Goal: Task Accomplishment & Management: Complete application form

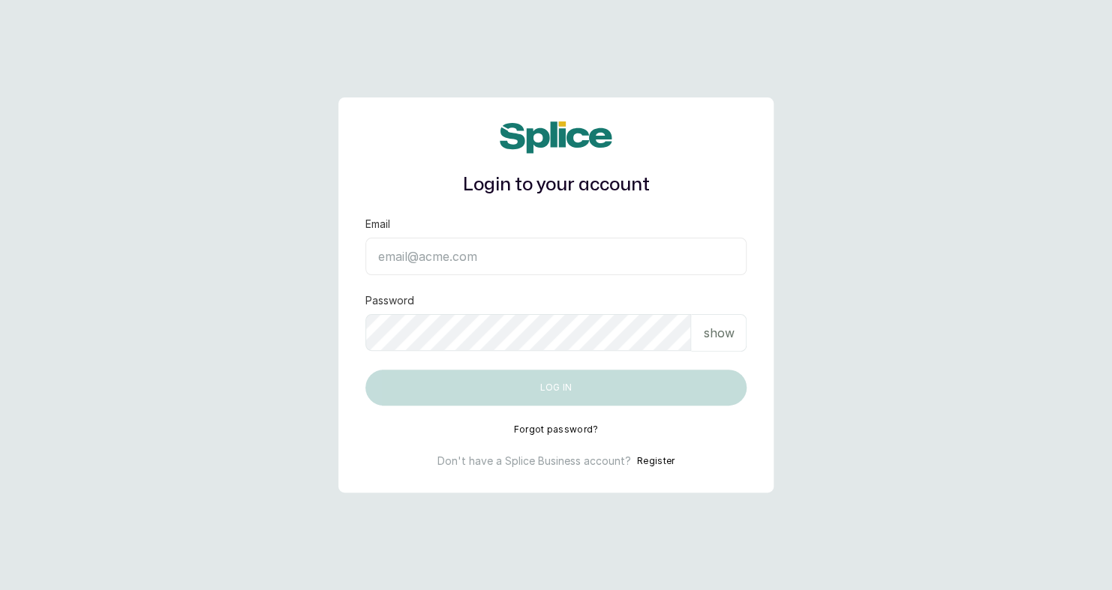
click at [663, 459] on button "Register" at bounding box center [656, 461] width 38 height 15
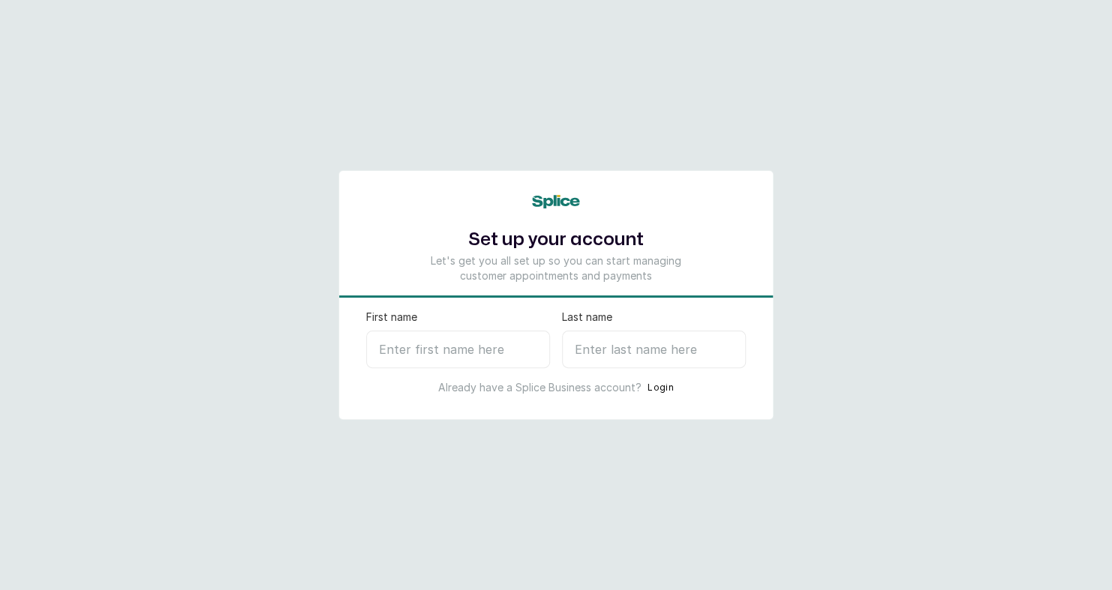
click at [451, 341] on input "First name" at bounding box center [458, 350] width 184 height 38
type input "Agatha"
type input "B"
select select "NG"
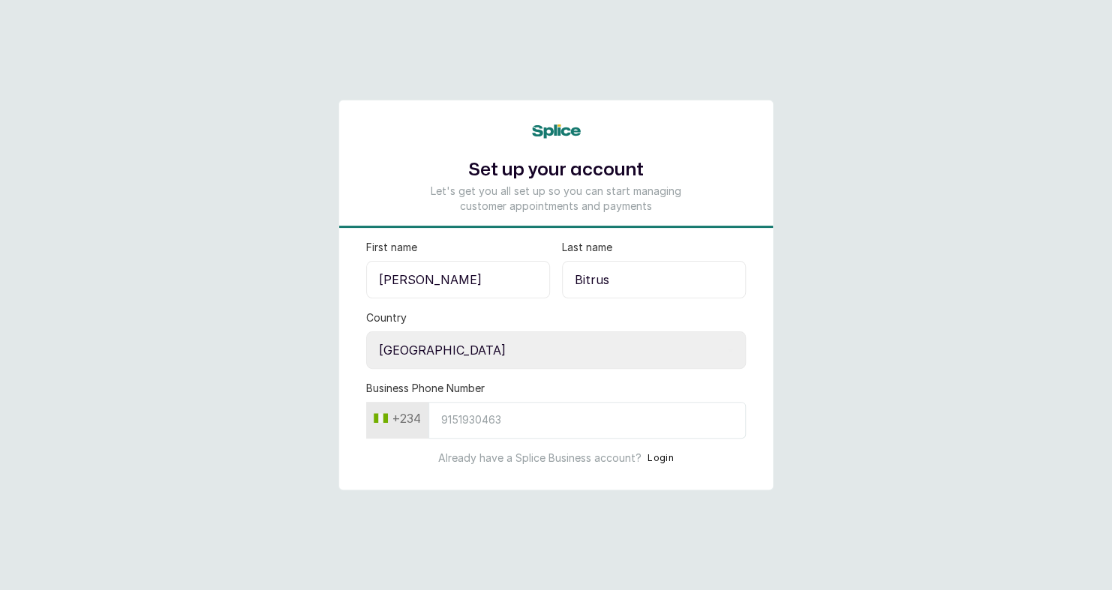
click at [500, 419] on input "Business Phone Number" at bounding box center [586, 420] width 317 height 37
drag, startPoint x: 630, startPoint y: 272, endPoint x: 516, endPoint y: 286, distance: 114.8
click at [516, 286] on div "First name Agatha Last name Bitrus" at bounding box center [556, 269] width 380 height 59
type input "Ogie"
drag, startPoint x: 461, startPoint y: 283, endPoint x: 351, endPoint y: 284, distance: 109.5
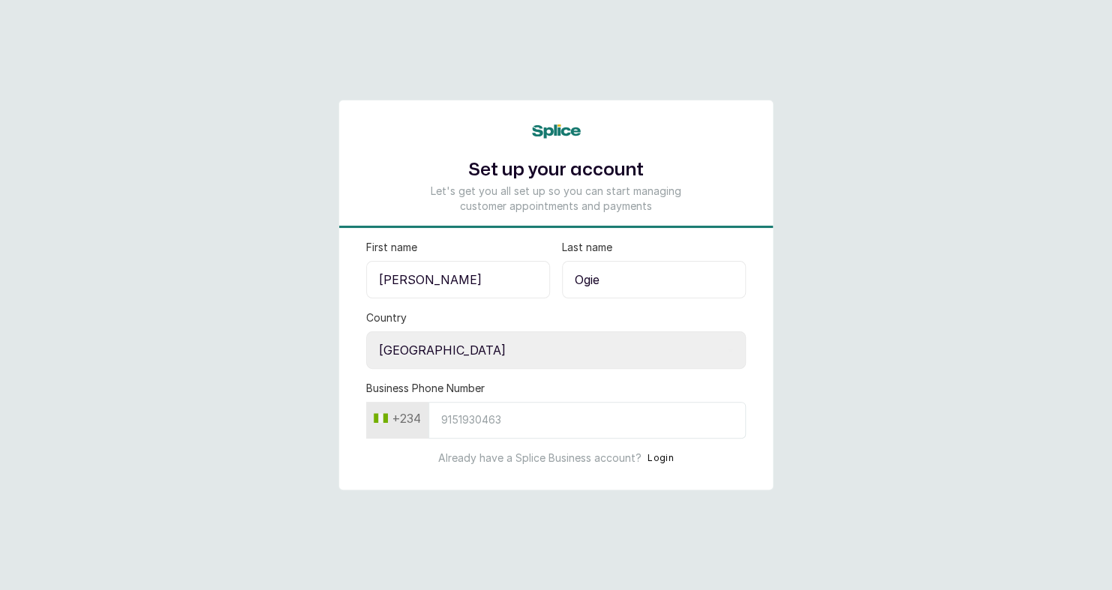
click at [351, 284] on form "First name Agatha Last name Ogie Country Select country Nigeria Ghana Business …" at bounding box center [556, 353] width 434 height 226
type input "Blessing"
click at [406, 333] on select "Select country Nigeria Ghana" at bounding box center [556, 351] width 380 height 38
click at [366, 332] on select "Select country Nigeria Ghana" at bounding box center [556, 351] width 380 height 38
click at [496, 415] on input "Business Phone Number" at bounding box center [586, 420] width 317 height 37
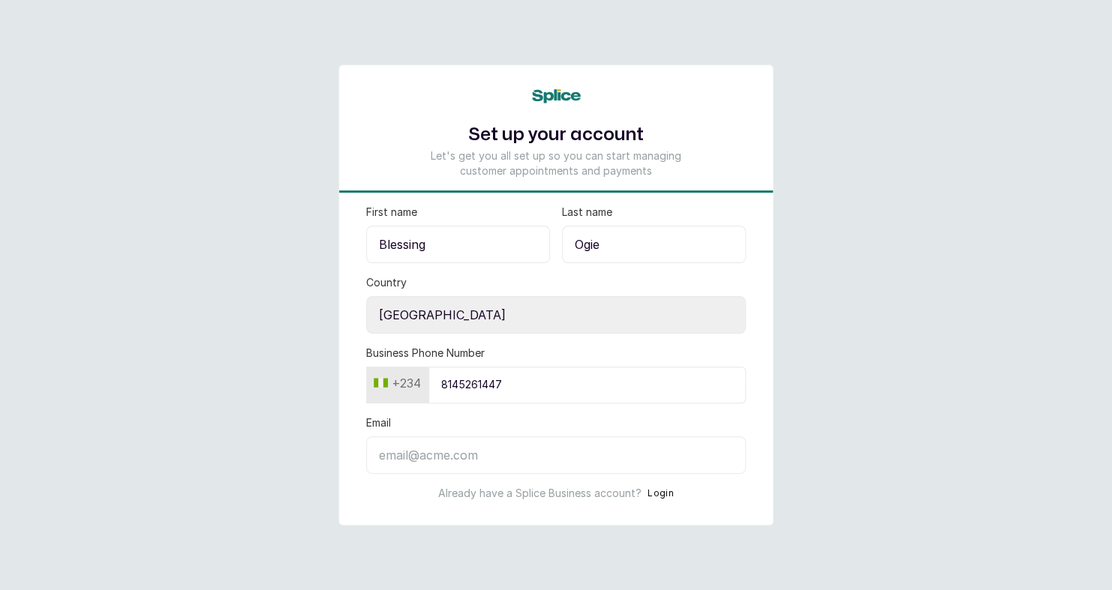
type input "8145261447"
click at [517, 456] on input "Email" at bounding box center [556, 456] width 380 height 38
paste input "hiwom40410@poesd.com"
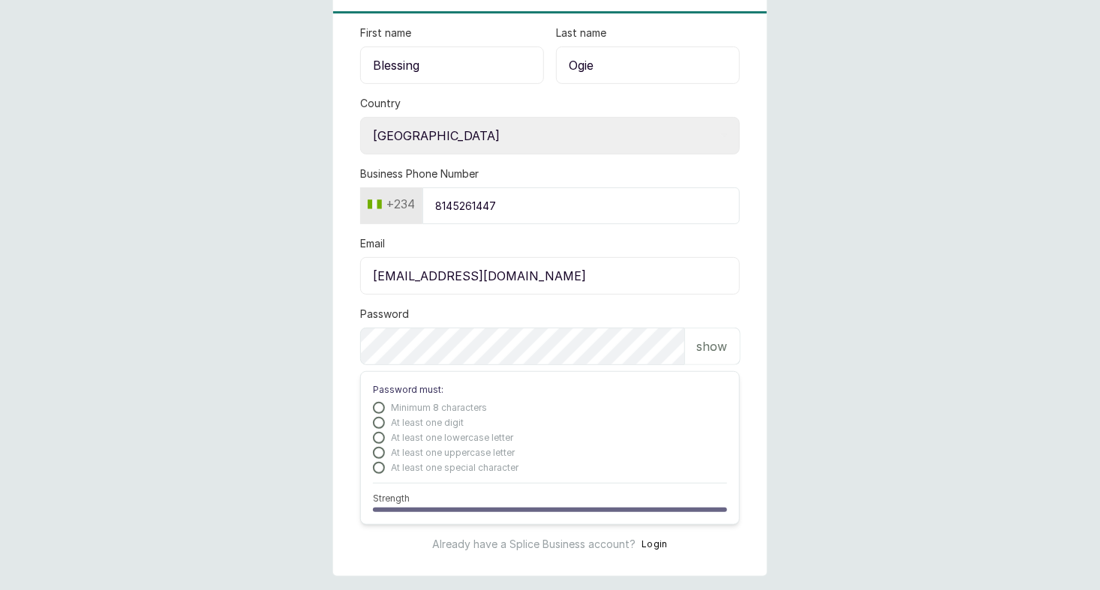
scroll to position [188, 0]
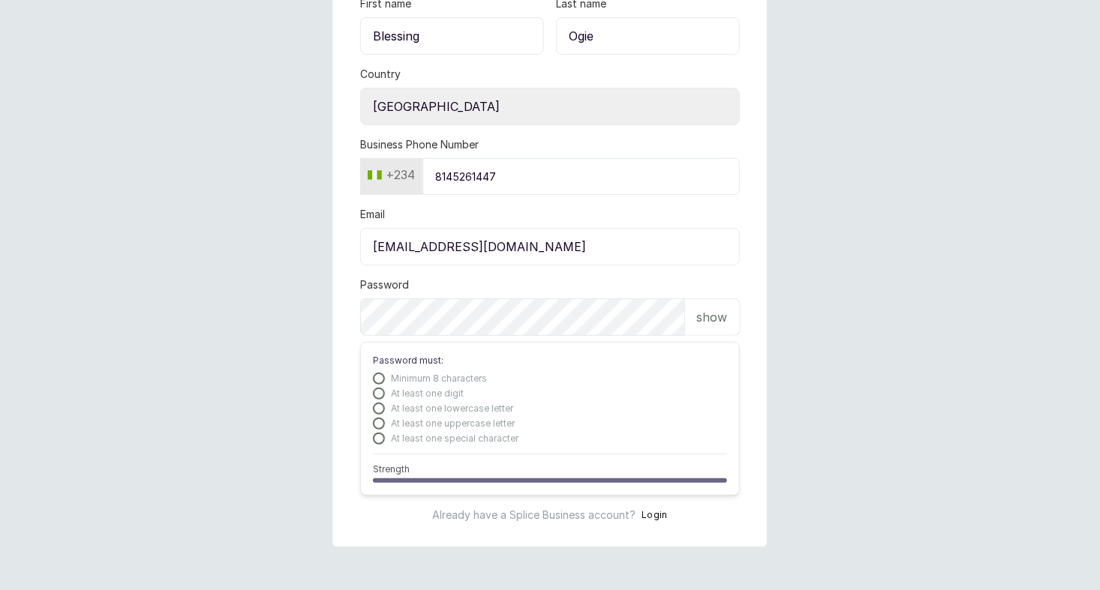
type input "hiwom40410@poesd.com"
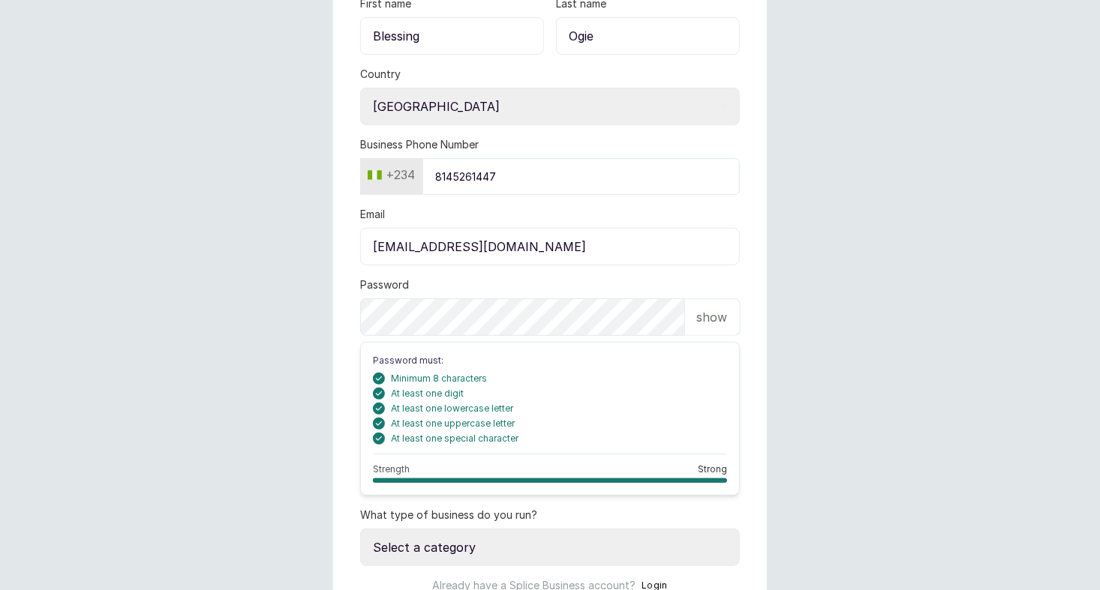
scroll to position [258, 0]
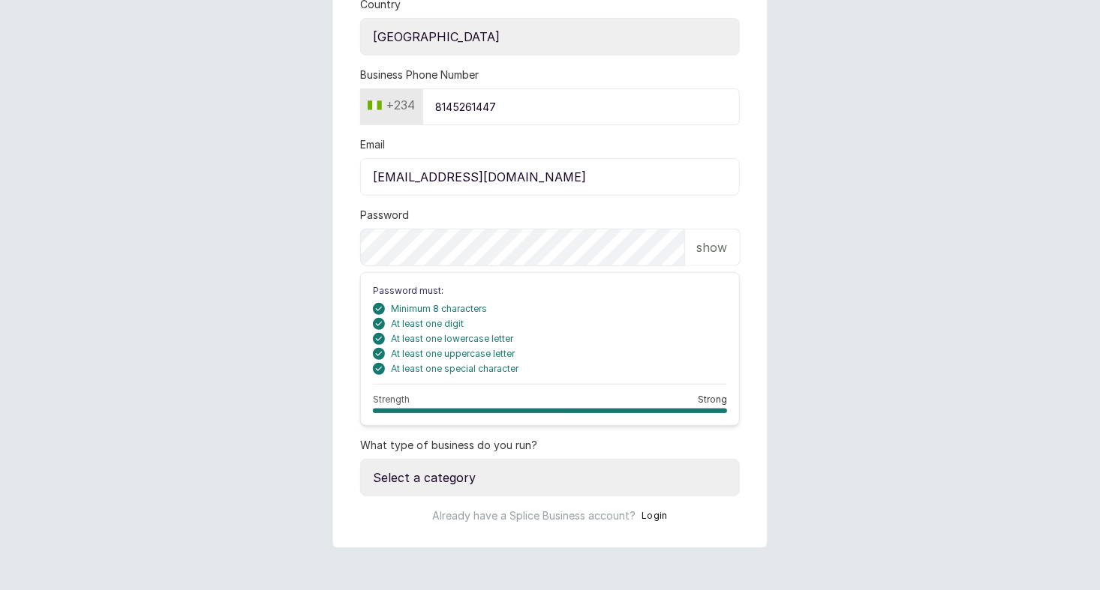
click at [554, 467] on select "Select a category I have more than one location I manage a team of beauty profe…" at bounding box center [550, 478] width 380 height 38
select select "more_than_one_location"
click at [360, 459] on select "Select a category I have more than one location I manage a team of beauty profe…" at bounding box center [550, 478] width 380 height 38
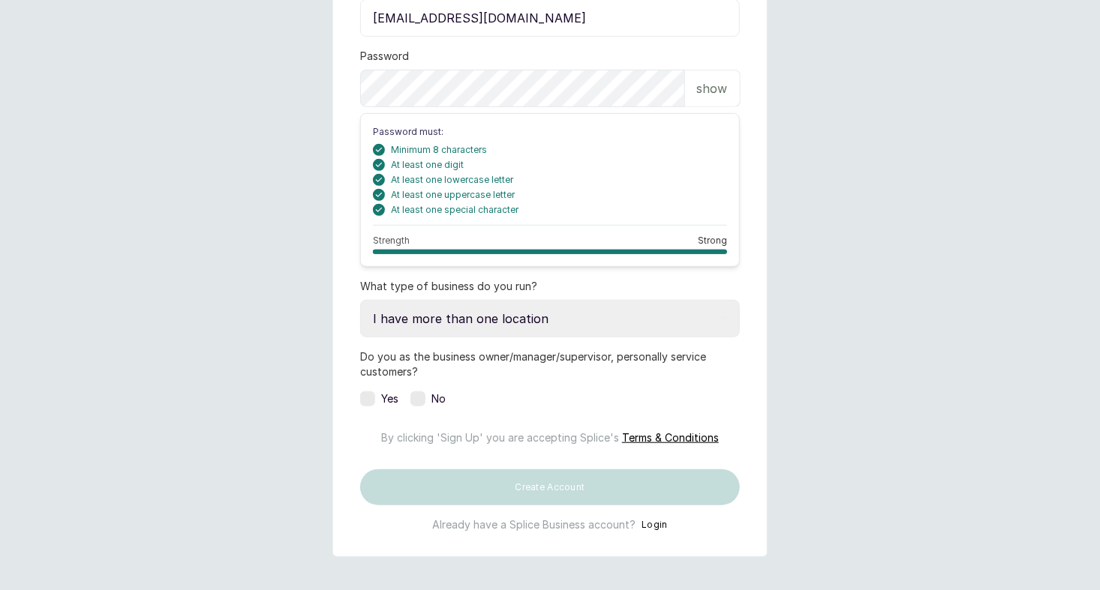
scroll to position [417, 0]
click at [363, 402] on label at bounding box center [367, 399] width 15 height 15
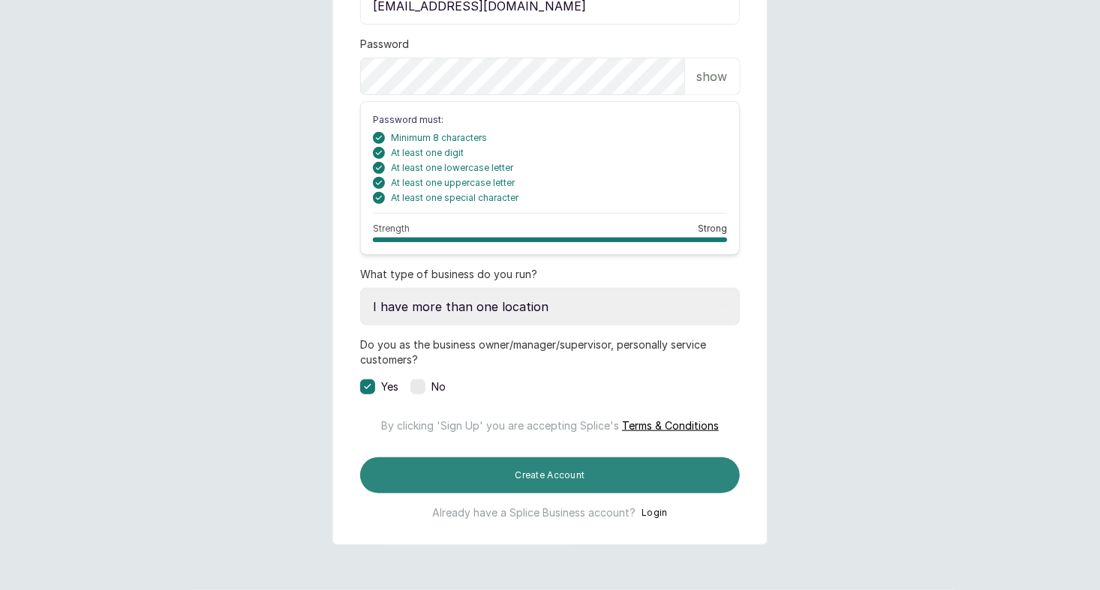
click at [507, 479] on button "Create Account" at bounding box center [550, 476] width 380 height 36
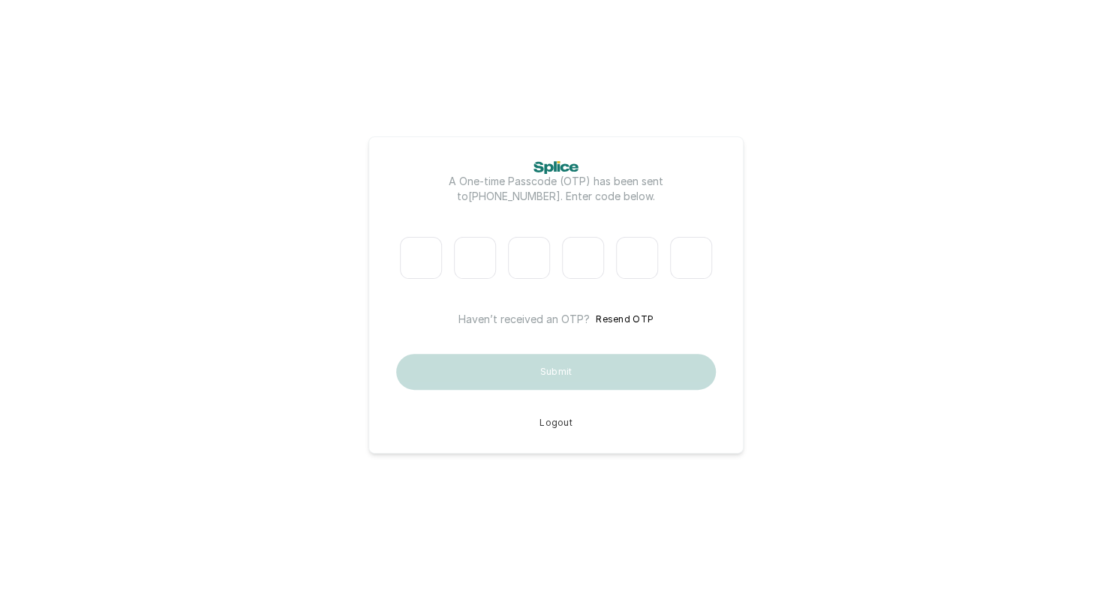
click at [620, 314] on button "Resend OTP" at bounding box center [625, 319] width 58 height 15
click at [560, 422] on button "Logout" at bounding box center [555, 423] width 33 height 12
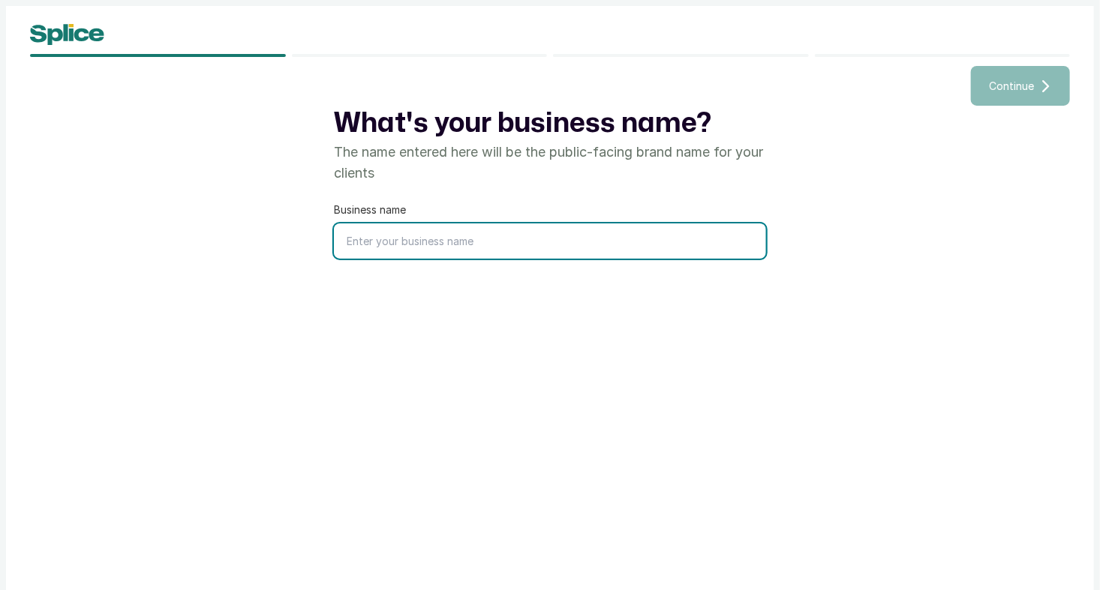
click at [478, 224] on input "text" at bounding box center [550, 241] width 432 height 35
type input "Blessed Hands"
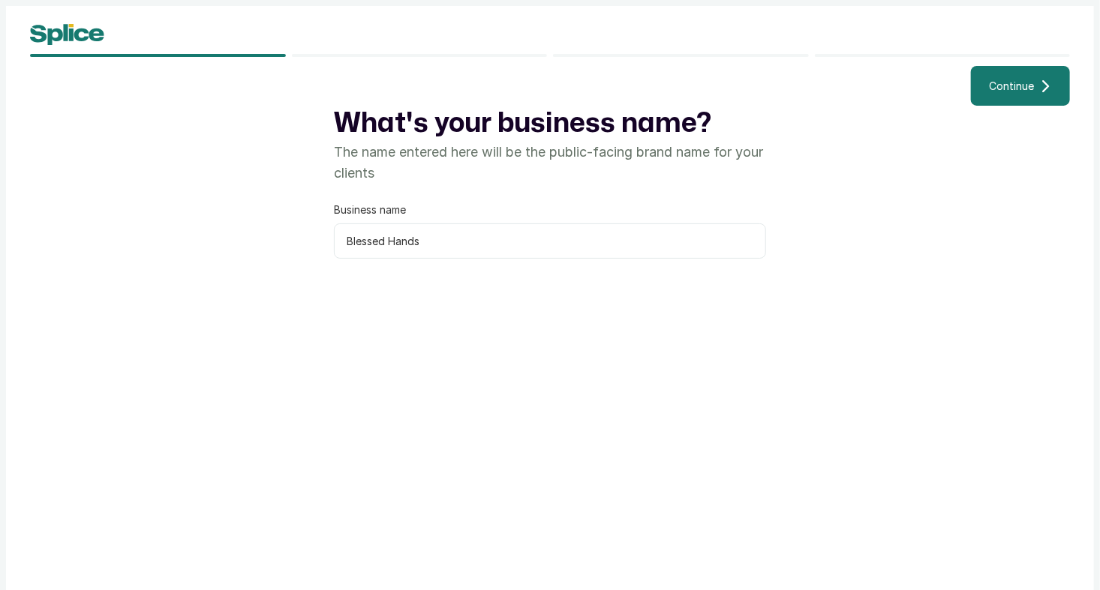
click at [1005, 99] on button "Continue" at bounding box center [1020, 86] width 99 height 40
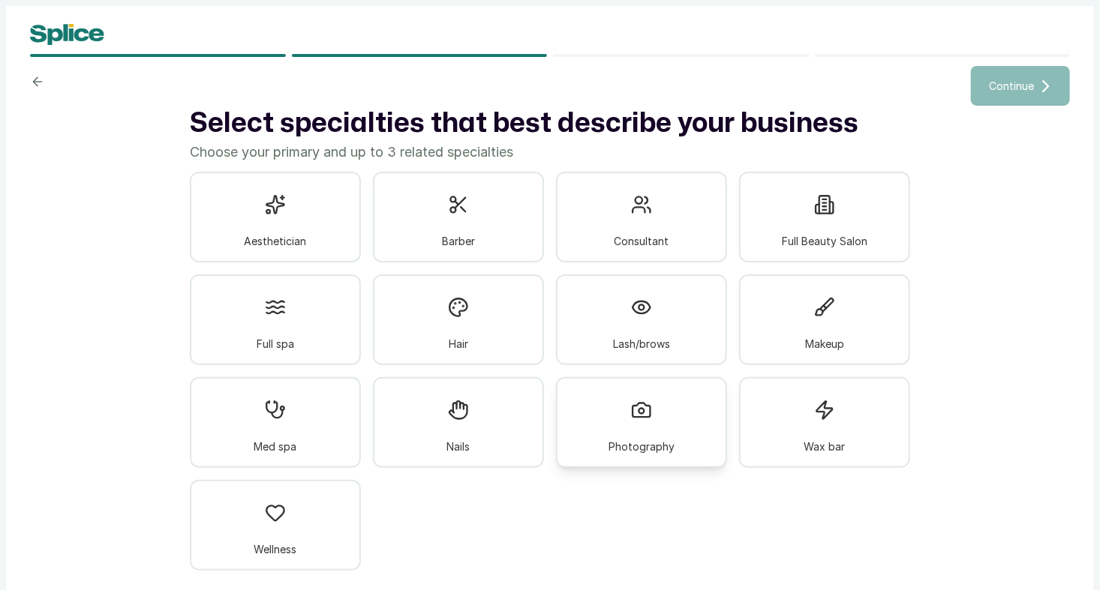
click at [629, 412] on div at bounding box center [641, 410] width 39 height 39
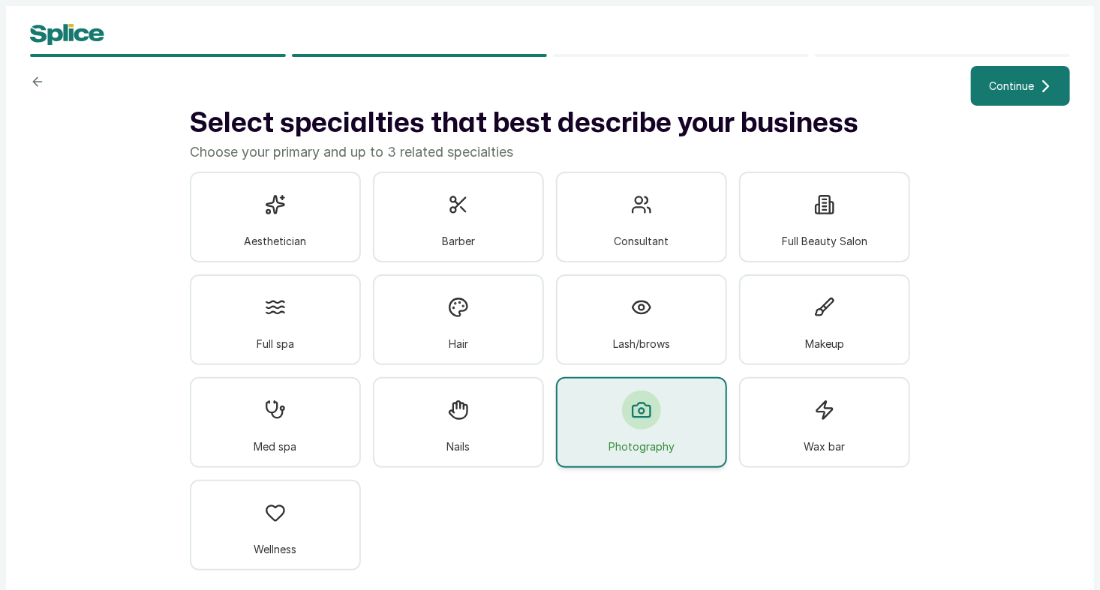
click at [978, 98] on button "Continue" at bounding box center [1020, 86] width 99 height 40
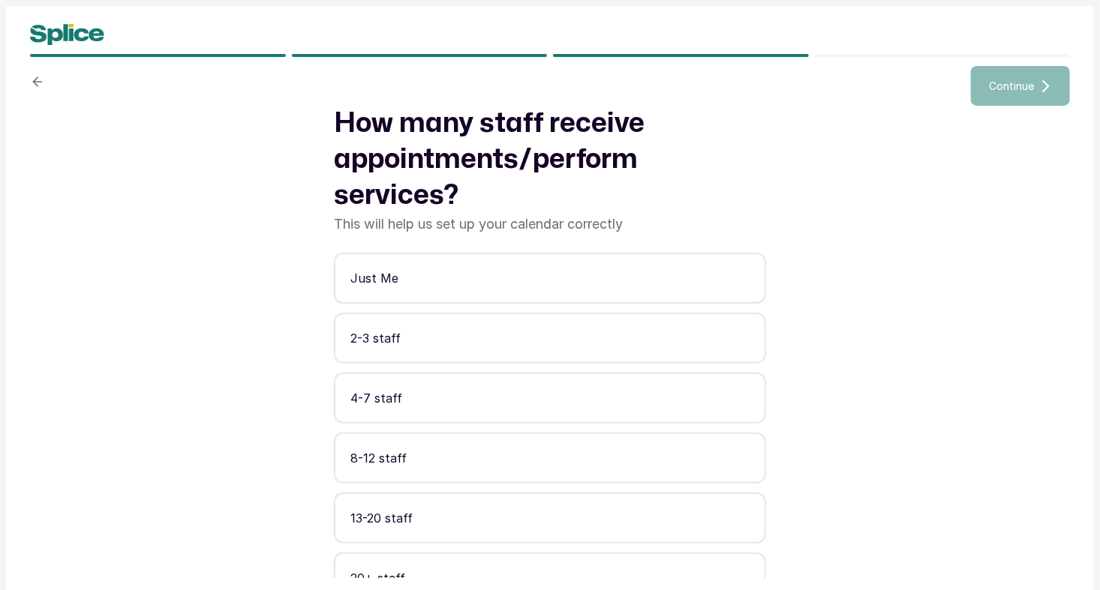
click at [605, 314] on button "2-3 staff" at bounding box center [550, 338] width 432 height 51
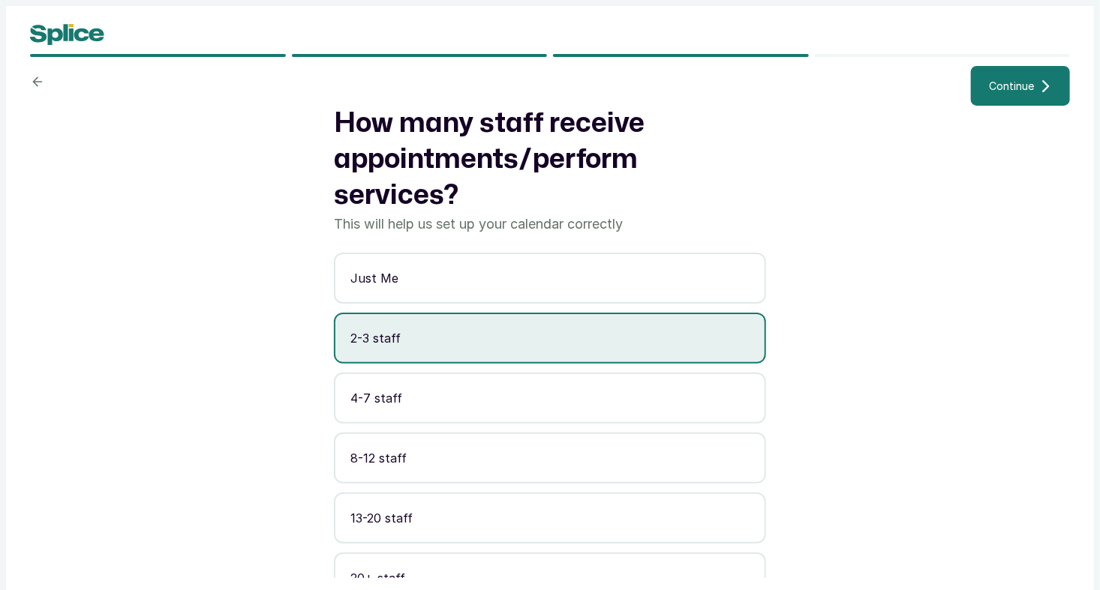
scroll to position [22, 0]
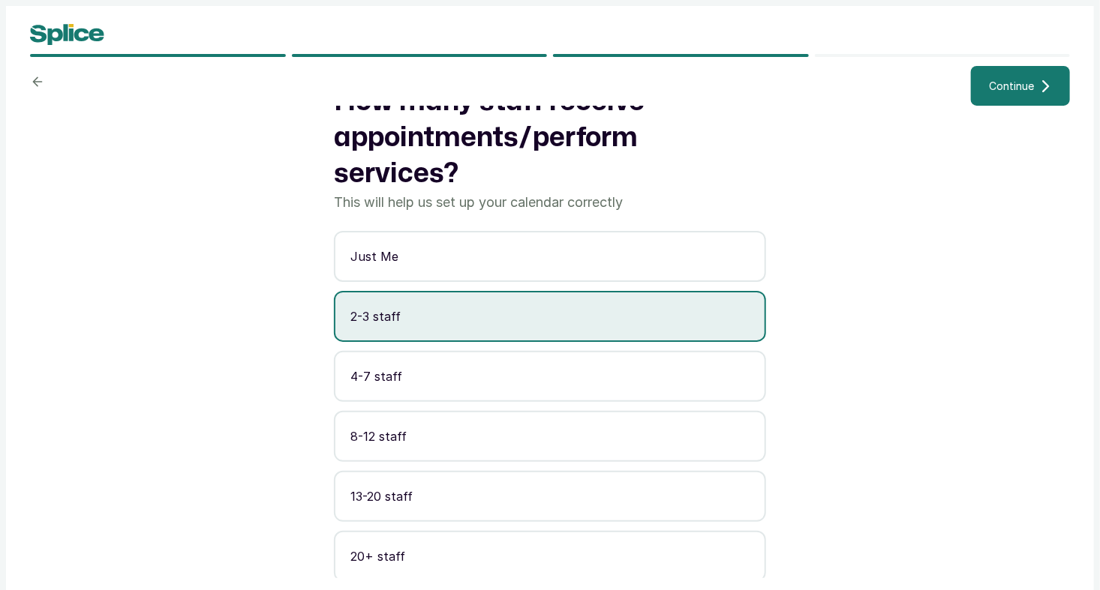
click at [1026, 96] on button "Continue" at bounding box center [1020, 86] width 99 height 40
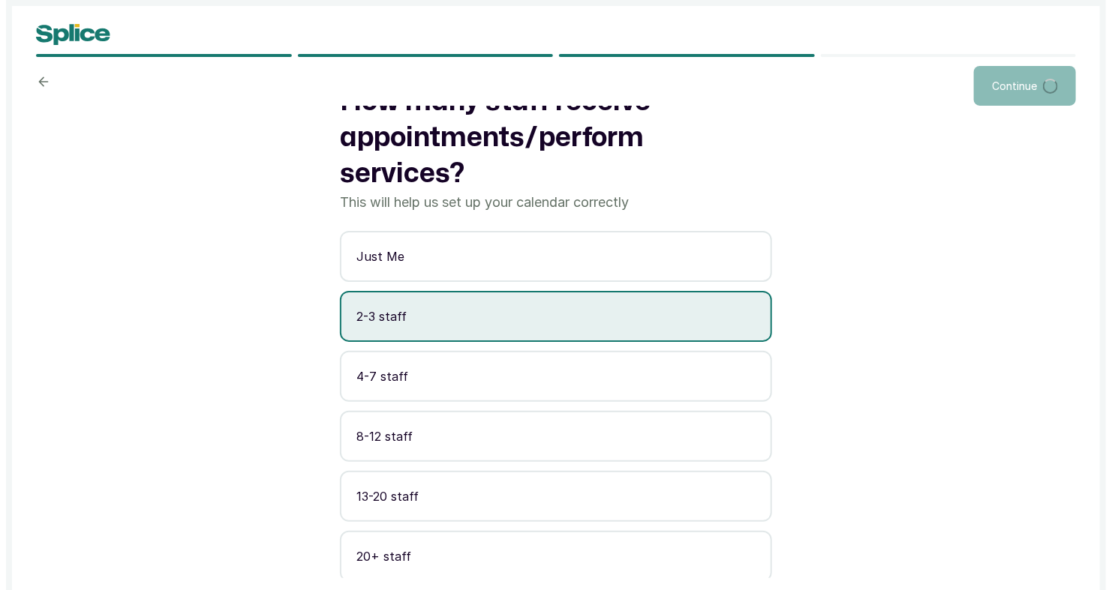
scroll to position [0, 0]
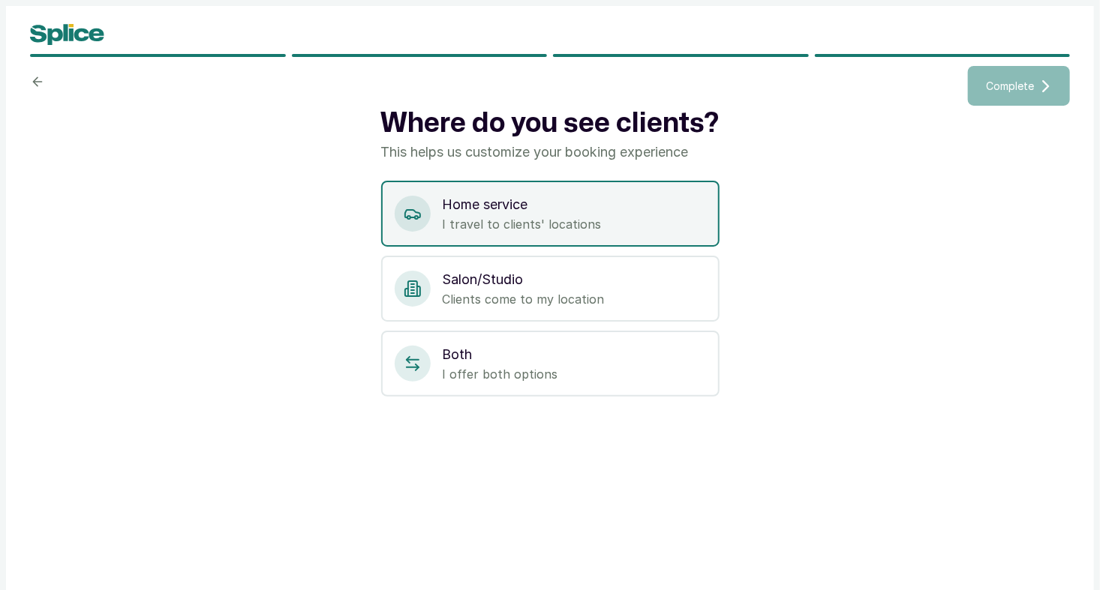
click at [594, 209] on p "Home service" at bounding box center [574, 204] width 263 height 21
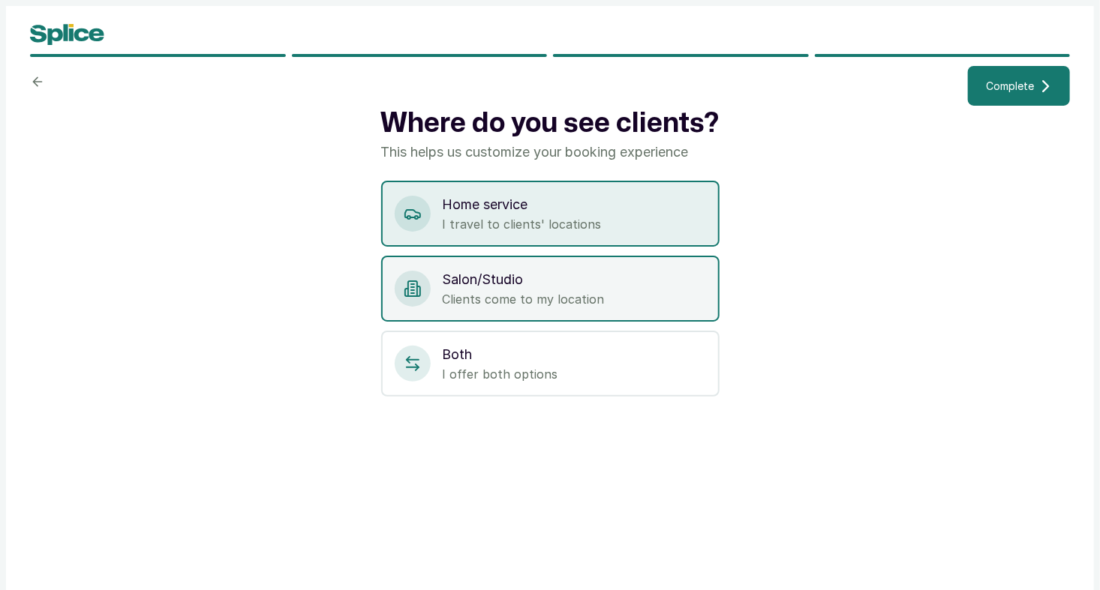
click at [581, 290] on p "Clients come to my location" at bounding box center [574, 299] width 263 height 18
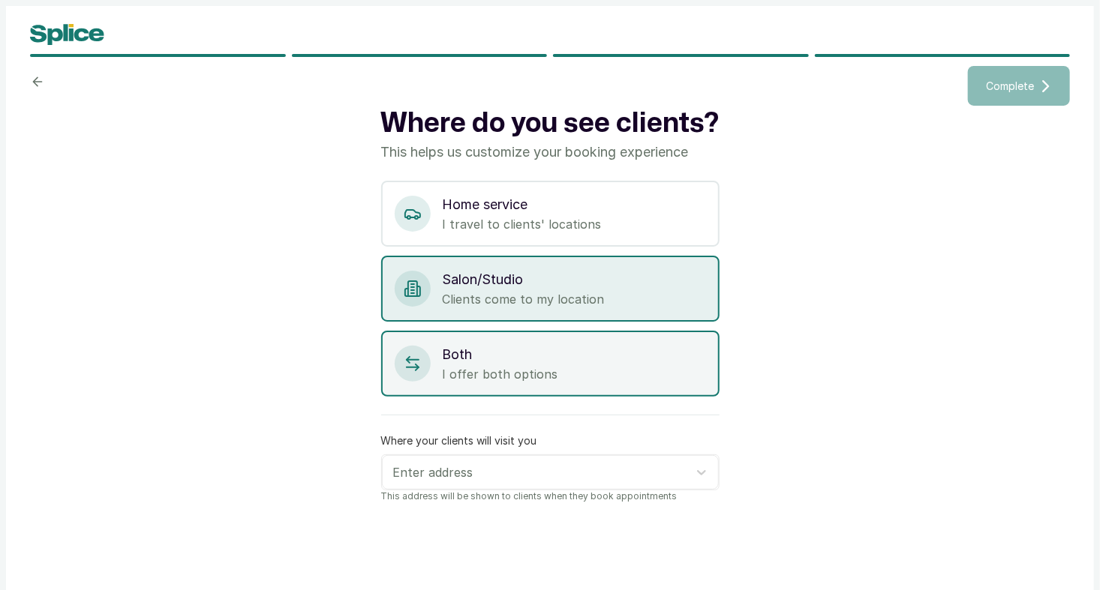
click at [575, 346] on p "Both" at bounding box center [574, 354] width 263 height 21
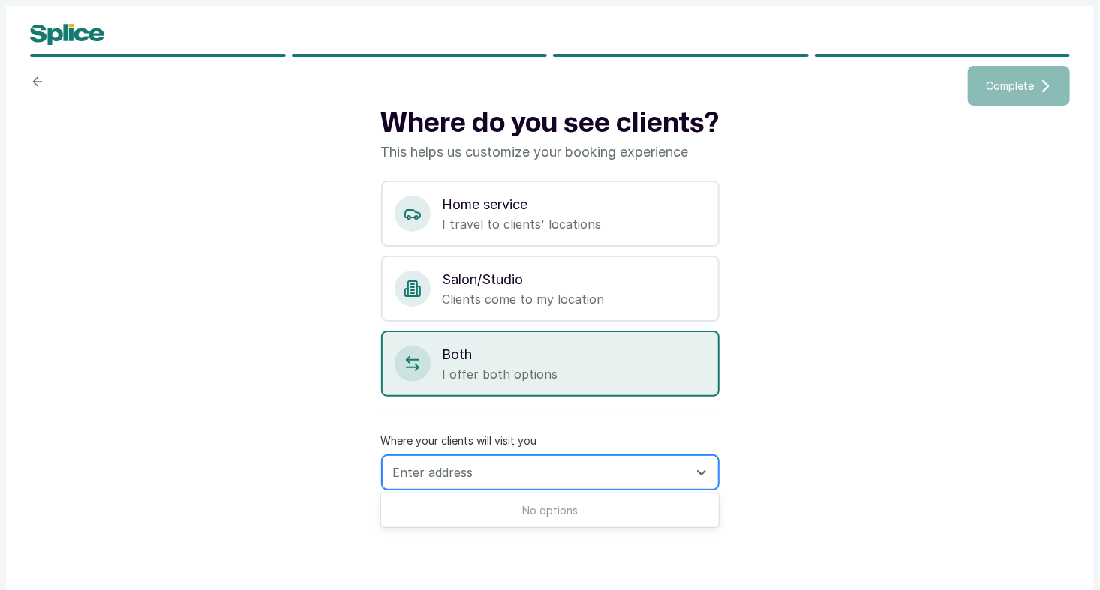
click at [619, 470] on div at bounding box center [536, 473] width 287 height 20
type input "gwar"
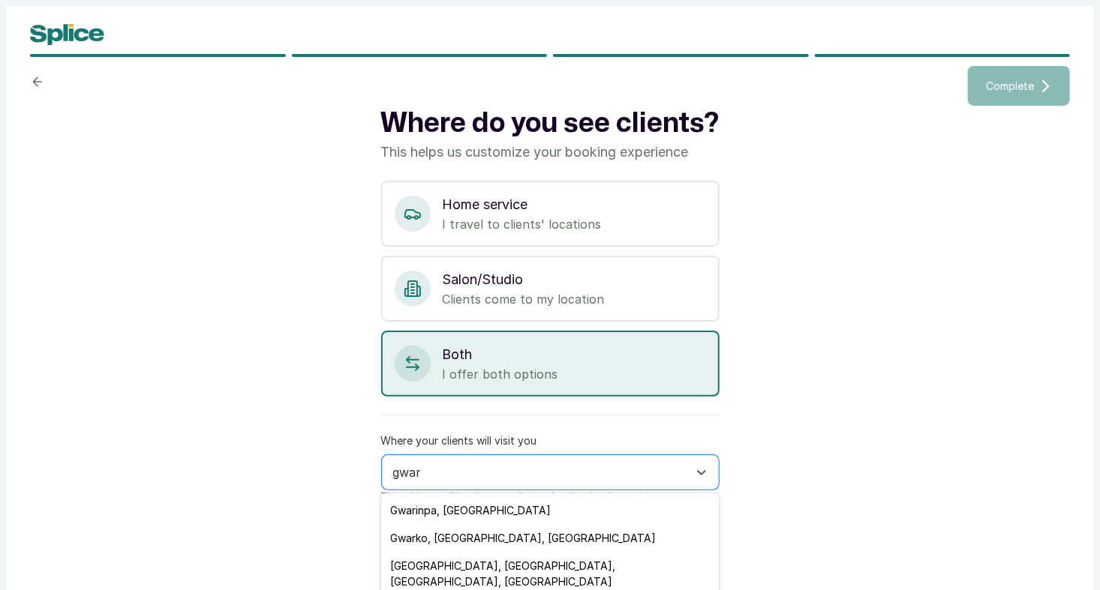
click at [550, 495] on div "Gwarinpa, Nigeria Gwarko, Lalitpur, Nepal Gwarighat, Jabalpur, Madhya Pradesh, …" at bounding box center [550, 574] width 338 height 161
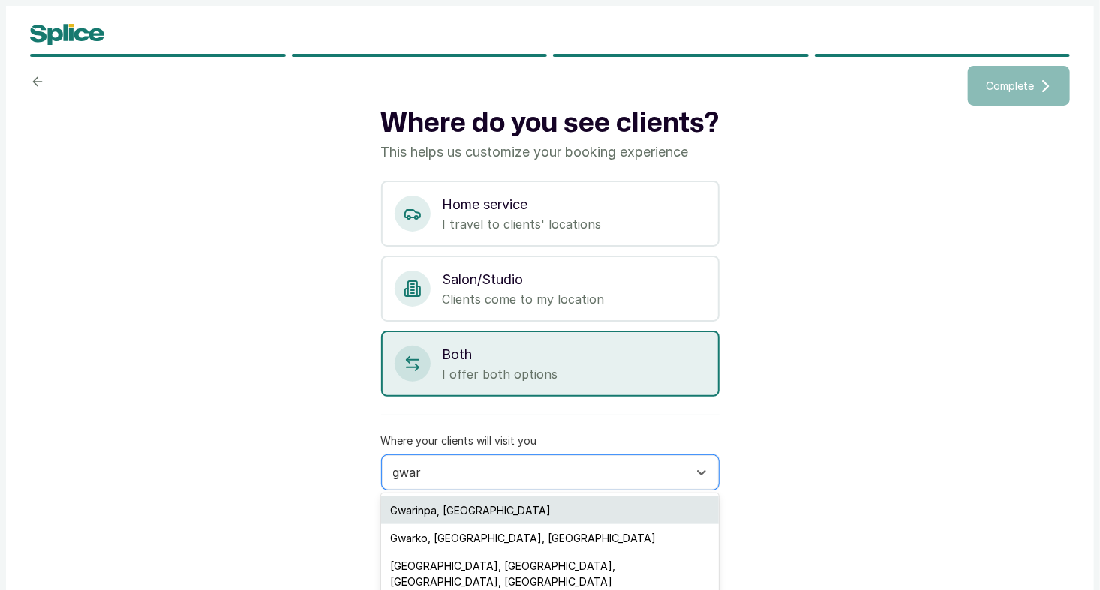
click at [539, 516] on div "Gwarinpa, Nigeria" at bounding box center [550, 511] width 338 height 28
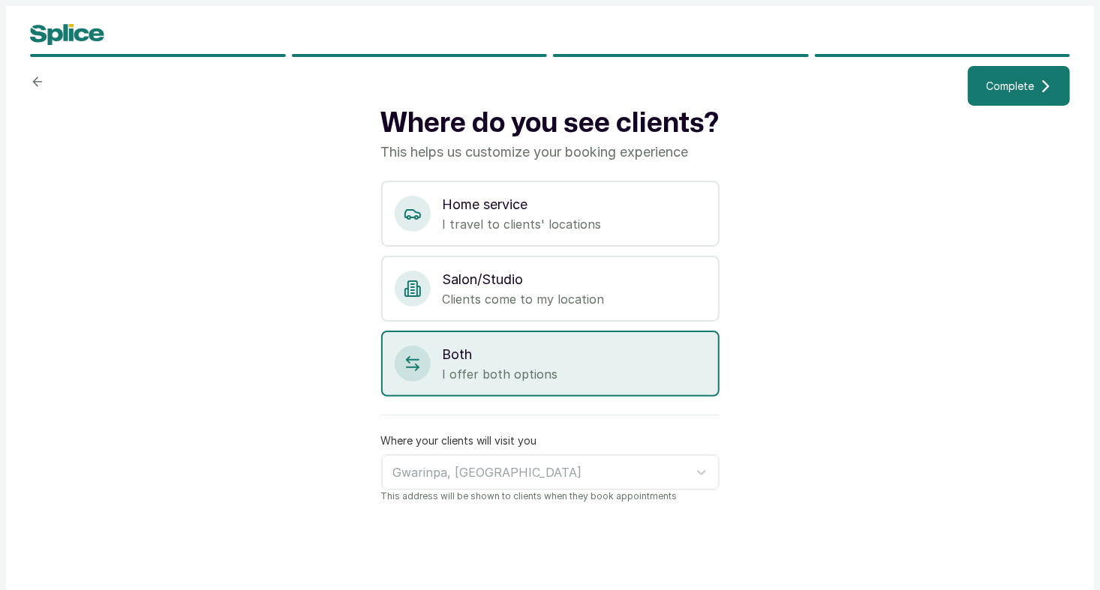
click at [1010, 86] on span "Complete" at bounding box center [1010, 86] width 48 height 16
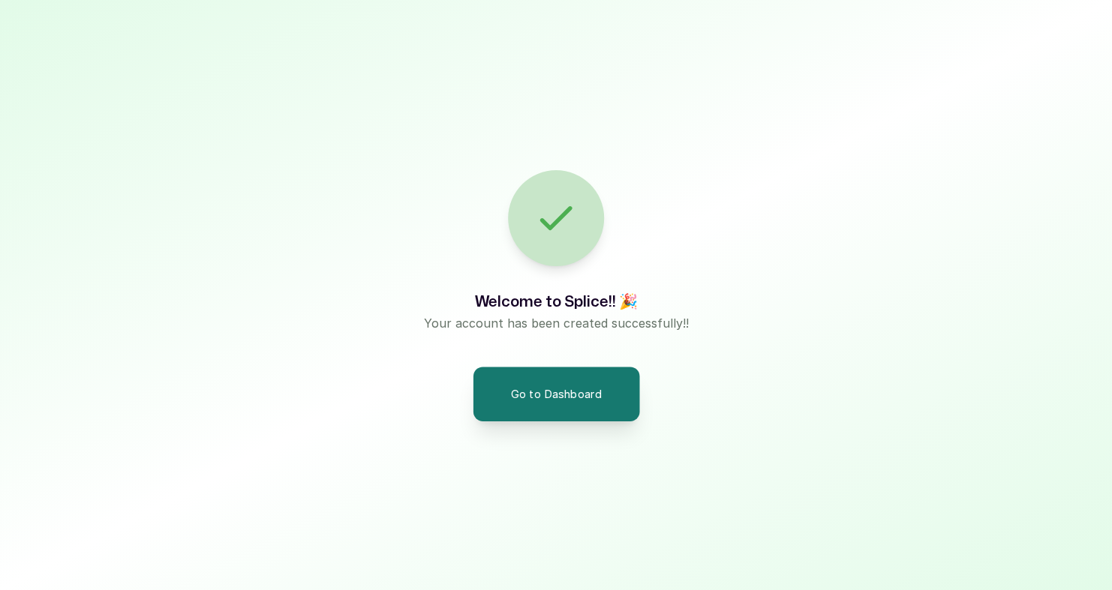
click at [614, 378] on button "Go to Dashboard" at bounding box center [556, 394] width 167 height 54
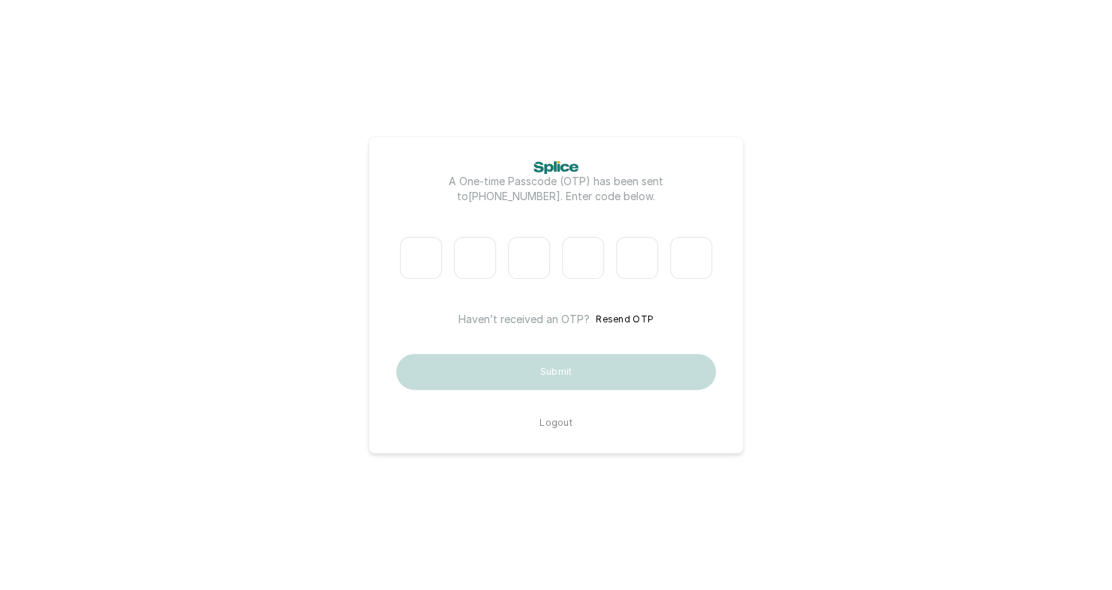
click at [556, 428] on button "Logout" at bounding box center [555, 423] width 33 height 12
click at [608, 318] on button "Resend OTP" at bounding box center [625, 319] width 58 height 15
click at [547, 414] on div "A One-time Passcode (OTP) has been sent to [PHONE_NUMBER] . Enter code below. H…" at bounding box center [556, 295] width 320 height 268
click at [560, 416] on div "A One-time Passcode (OTP) has been sent to [PHONE_NUMBER] . Enter code below. H…" at bounding box center [556, 295] width 320 height 268
click at [563, 426] on button "Logout" at bounding box center [555, 423] width 33 height 12
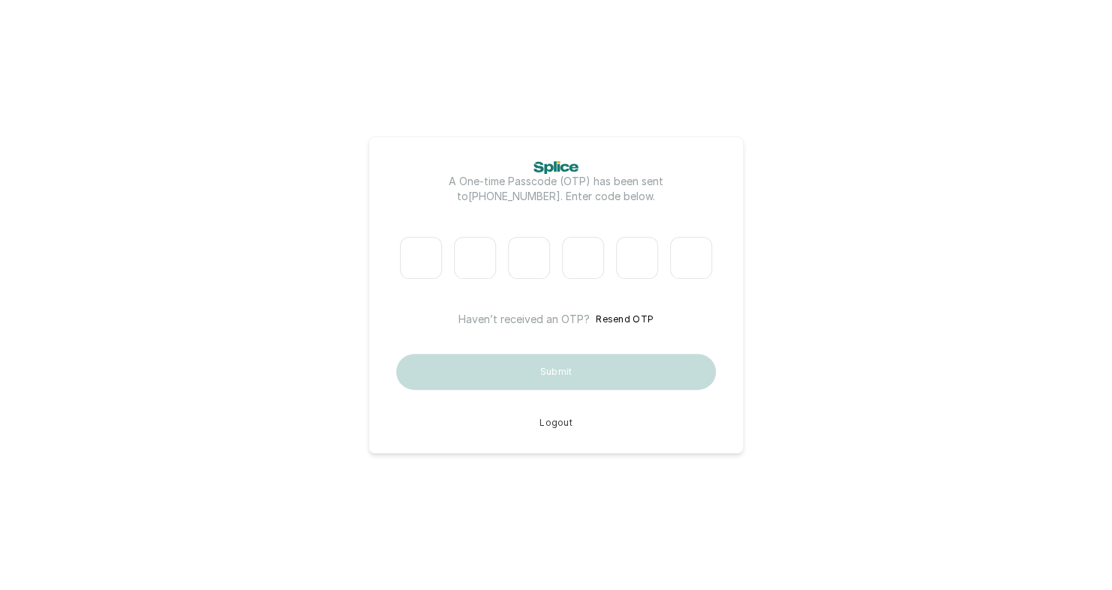
click at [400, 257] on input "Please enter verification code. Digit 1" at bounding box center [421, 258] width 42 height 42
type input "5"
type input "4"
type input "6"
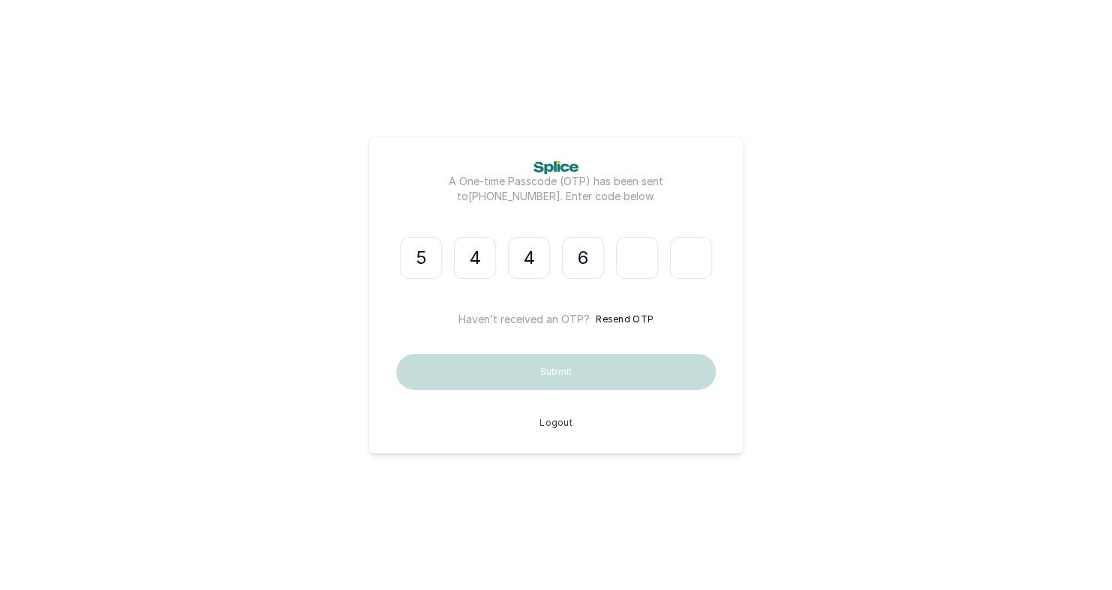
type input "6"
